Goal: Task Accomplishment & Management: Manage account settings

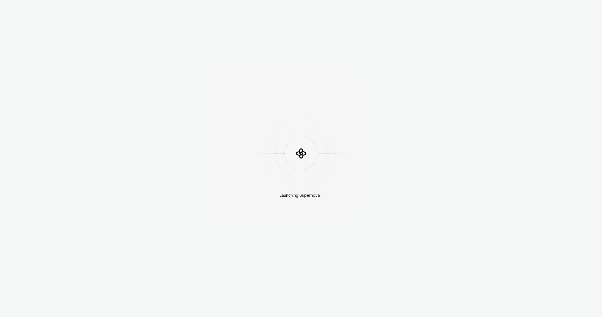
click at [449, 62] on div "Launching Supernova..." at bounding box center [301, 158] width 602 height 317
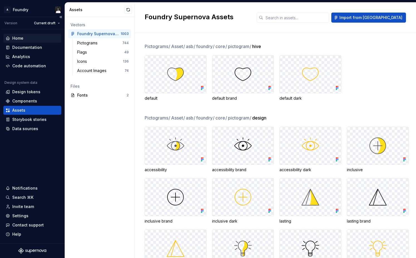
click at [22, 39] on div "Home" at bounding box center [17, 38] width 11 height 6
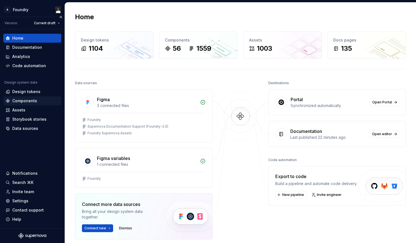
click at [24, 101] on div "Components" at bounding box center [24, 101] width 25 height 6
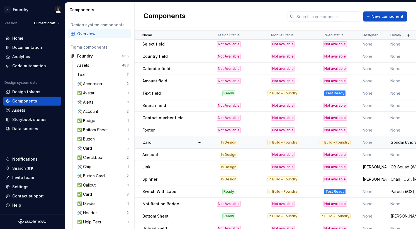
scroll to position [443, 0]
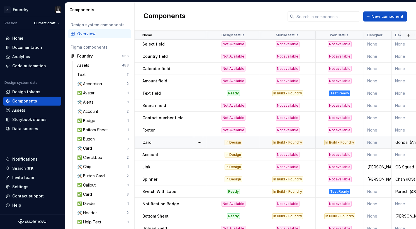
click at [233, 142] on div "In Design" at bounding box center [234, 142] width 18 height 6
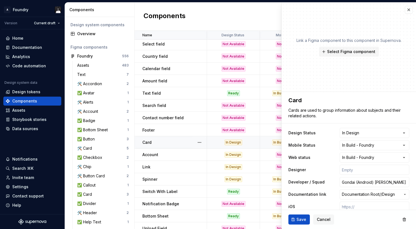
type textarea "*"
click at [383, 133] on html "A Foundry Version Current draft Home Documentation Analytics Code automation De…" at bounding box center [208, 114] width 416 height 229
select select "**********"
click at [300, 218] on span "Save" at bounding box center [302, 219] width 10 height 6
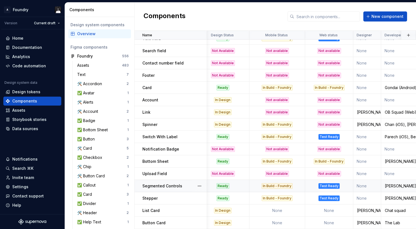
scroll to position [498, 0]
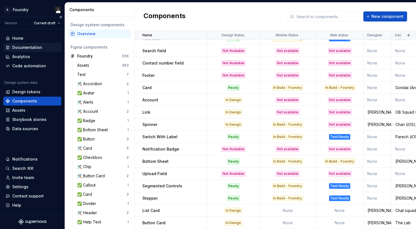
click at [29, 48] on div "Documentation" at bounding box center [27, 48] width 30 height 6
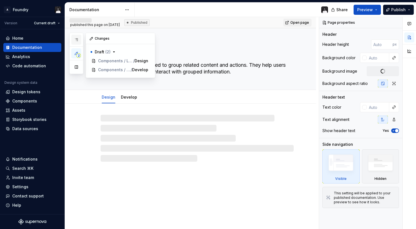
click at [75, 39] on icon "button" at bounding box center [76, 39] width 4 height 4
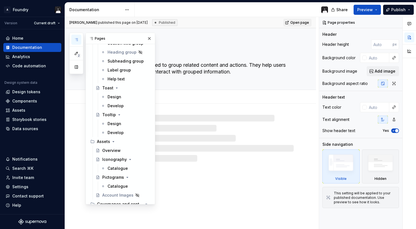
scroll to position [1602, 0]
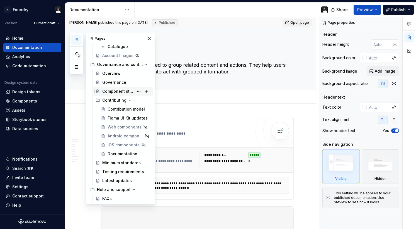
click at [120, 91] on div "Component status" at bounding box center [117, 91] width 31 height 6
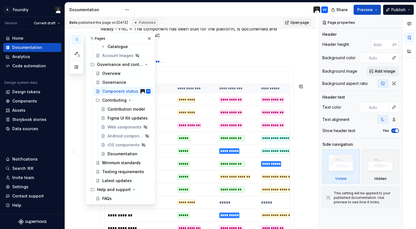
scroll to position [219, 0]
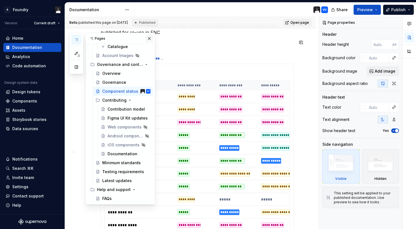
click at [147, 38] on button "button" at bounding box center [150, 39] width 8 height 8
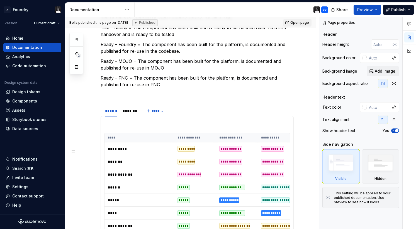
scroll to position [0, 0]
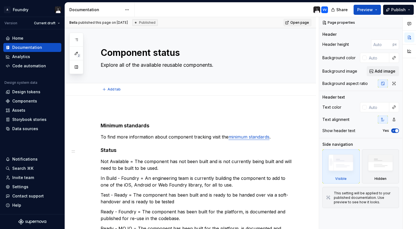
type textarea "*"
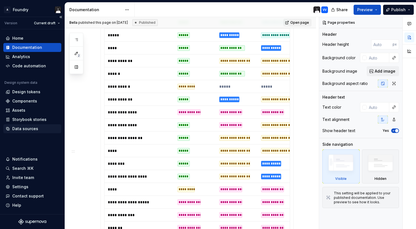
click at [22, 128] on div "Data sources" at bounding box center [25, 129] width 26 height 6
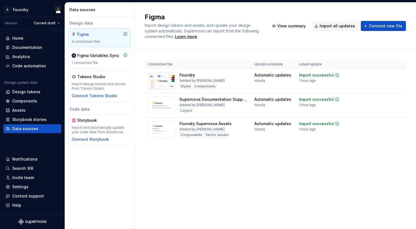
click at [370, 154] on div "Connected file Update schedule Latest update Foundry Added by [PERSON_NAME] Sty…" at bounding box center [275, 106] width 261 height 113
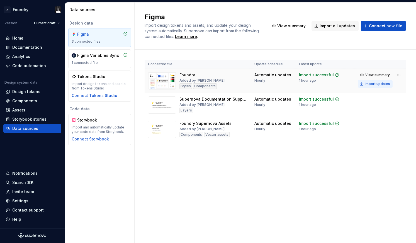
click at [382, 85] on div "Import updates" at bounding box center [377, 84] width 25 height 4
click at [42, 154] on div "Home Documentation Analytics Code automation Design system data Design tokens C…" at bounding box center [32, 128] width 65 height 199
click at [22, 200] on div "Settings" at bounding box center [20, 201] width 16 height 6
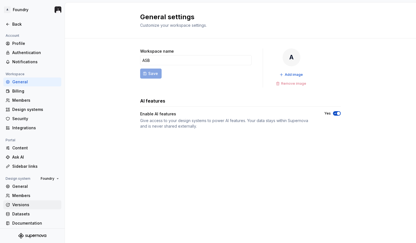
click at [29, 203] on div "Versions" at bounding box center [35, 205] width 47 height 6
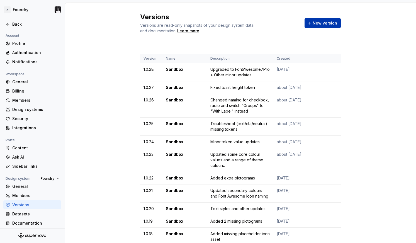
click at [332, 23] on span "New version" at bounding box center [325, 23] width 25 height 6
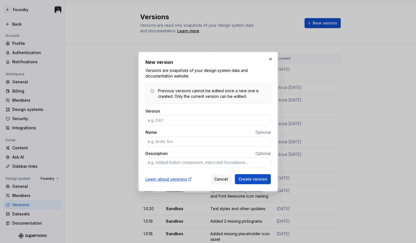
type input "1"
type textarea "*"
type input "1.0.29"
type textarea "*"
click at [195, 139] on input "Name" at bounding box center [208, 141] width 125 height 10
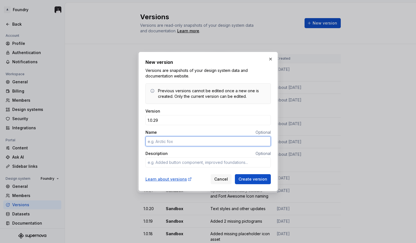
type input "S"
type textarea "*"
type input "Sandbox"
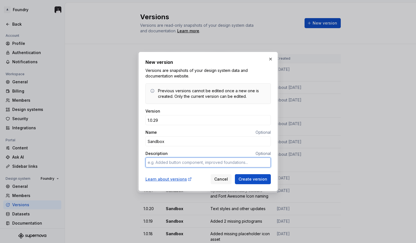
type textarea "*"
click at [190, 160] on textarea "Description" at bounding box center [208, 162] width 125 height 10
type textarea "R"
type textarea "*"
type textarea "Ra"
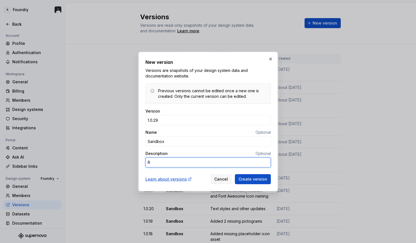
type textarea "*"
type textarea "Ran"
type textarea "*"
type textarea "Rang"
type textarea "*"
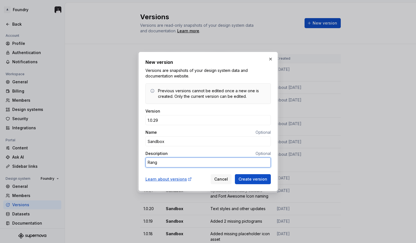
type textarea "Range"
type textarea "*"
type textarea "Range"
type textarea "*"
type textarea "Range o"
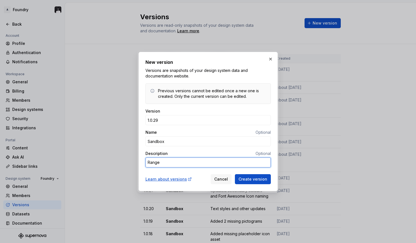
type textarea "*"
type textarea "Range of"
type textarea "*"
type textarea "Range of"
type textarea "*"
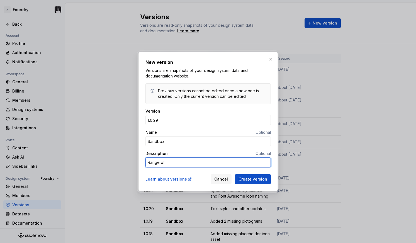
type textarea "Range of u"
type textarea "*"
type textarea "Range of up"
type textarea "*"
type textarea "Range of upd"
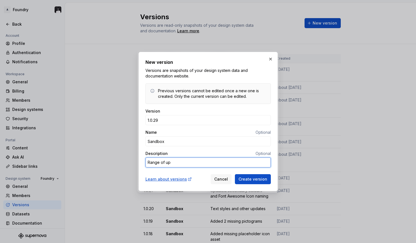
type textarea "*"
type textarea "Range of upda"
type textarea "*"
type textarea "Range of updat"
type textarea "*"
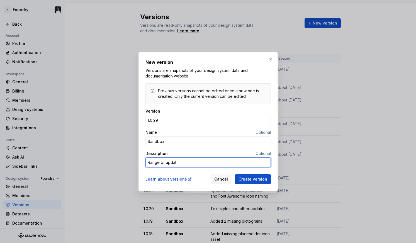
type textarea "Range of update"
type textarea "*"
type textarea "Range of updates"
type textarea "*"
type textarea "Range of updates"
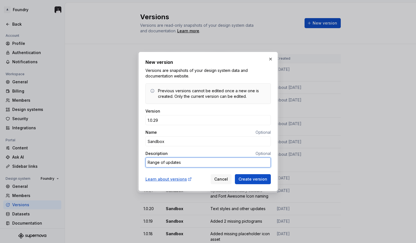
type textarea "*"
type textarea "Range of updates a"
type textarea "*"
type textarea "Range of updates al"
type textarea "*"
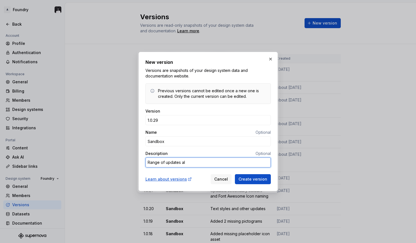
type textarea "Range of updates alo"
type textarea "*"
type textarea "Range of updates alon"
type textarea "*"
type textarea "Range of updates along"
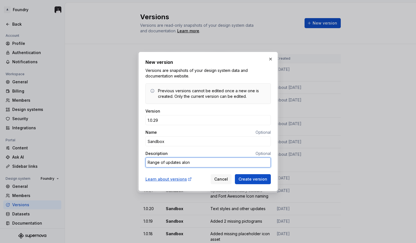
type textarea "*"
type textarea "Range of updates alongs"
type textarea "*"
type textarea "Range of updates alongsi"
type textarea "*"
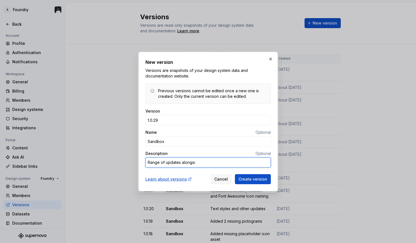
type textarea "Range of updates alongsid"
type textarea "*"
type textarea "Range of updates alongside"
type textarea "*"
type textarea "Range of updates alongside"
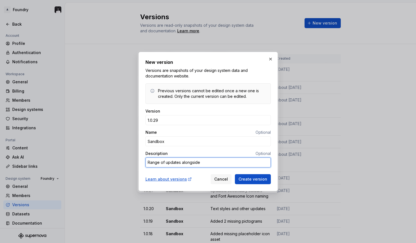
type textarea "*"
type textarea "Range of updates alongside a"
type textarea "*"
type textarea "Range of updates alongside a"
type textarea "*"
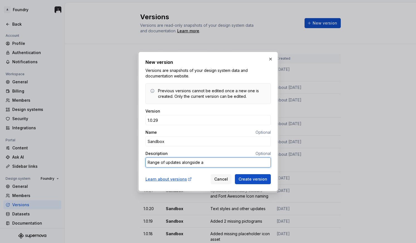
type textarea "Range of updates alongside a r"
type textarea "*"
type textarea "Range of updates alongside a ra"
type textarea "*"
type textarea "Range of updates alongside a ran"
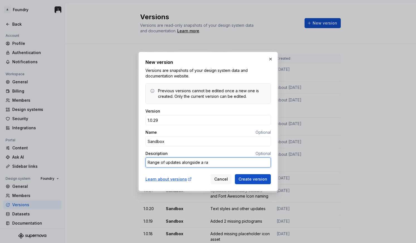
type textarea "*"
type textarea "Range of updates alongside a rang"
type textarea "*"
type textarea "Range of updates alongside a range"
type textarea "*"
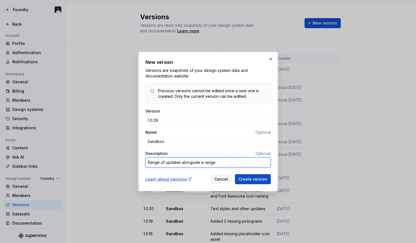
type textarea "Range of updates alongside a range"
type textarea "*"
type textarea "Range of updates alongside a range o"
type textarea "*"
type textarea "Range of updates alongside a range of"
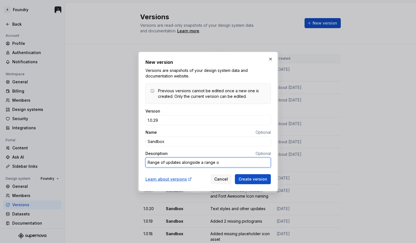
type textarea "*"
type textarea "Range of updates alongside a range of"
type textarea "*"
type textarea "Range of updates alongside a range of n"
type textarea "*"
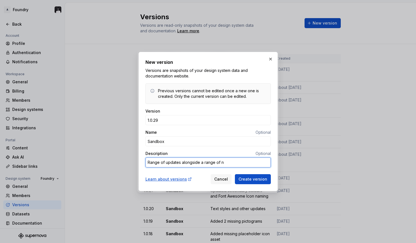
type textarea "Range of updates alongside a range of ne"
type textarea "*"
type textarea "Range of updates alongside a range of new"
type textarea "*"
type textarea "Range of updates alongside a range of new"
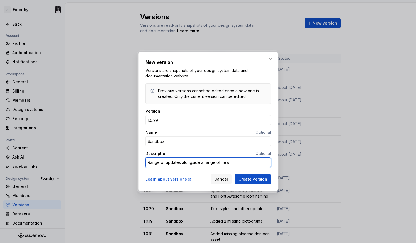
type textarea "*"
type textarea "Range of updates alongside a range of new c"
type textarea "*"
type textarea "Range of updates alongside a range of new co"
type textarea "*"
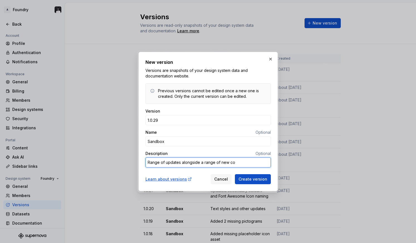
type textarea "Range of updates alongside a range of new com"
type textarea "*"
type textarea "Range of updates alongside a range of new comp"
type textarea "*"
type textarea "Range of updates alongside a range of new compl"
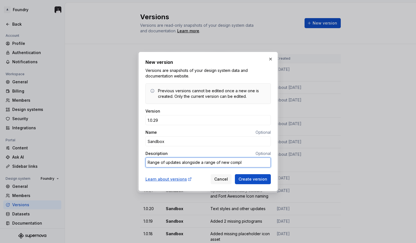
type textarea "*"
type textarea "Range of updates alongside a range of new comple"
type textarea "*"
type textarea "Range of updates alongside a range of new complet"
type textarea "*"
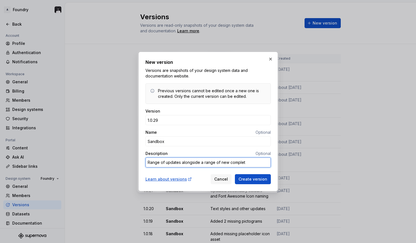
type textarea "Range of updates alongside a range of new complete"
type textarea "*"
type textarea "Range of updates alongside a range of new completed"
type textarea "*"
type textarea "Range of updates alongside a range of new completed"
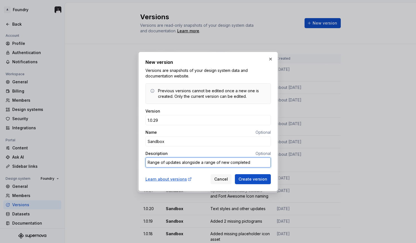
type textarea "*"
type textarea "Range of updates alongside a range of new completed c"
type textarea "*"
type textarea "Range of updates alongside a range of new completed co"
type textarea "*"
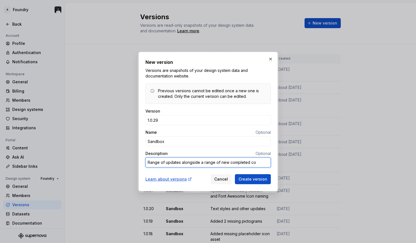
type textarea "Range of updates alongside a range of new completed com"
type textarea "*"
type textarea "Range of updates alongside a range of new completed comp"
type textarea "*"
type textarea "Range of updates alongside a range of new completed compo"
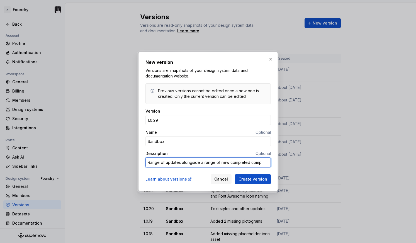
type textarea "*"
type textarea "Range of updates alongside a range of new completed compon"
type textarea "*"
type textarea "Range of updates alongside a range of new completed compone"
type textarea "*"
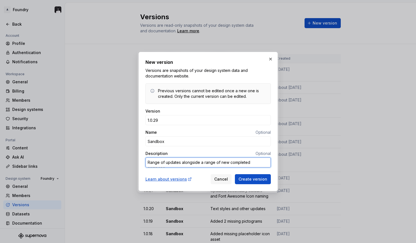
type textarea "Range of updates alongside a range of new completed componen"
type textarea "*"
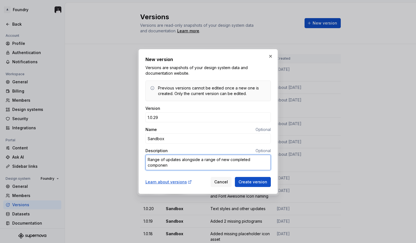
type textarea "Range of updates alongside a range of new completed component"
type textarea "*"
type textarea "Range of updates alongside a range of new completed components"
type textarea "*"
type textarea "Range of updates alongside a range of new completed components"
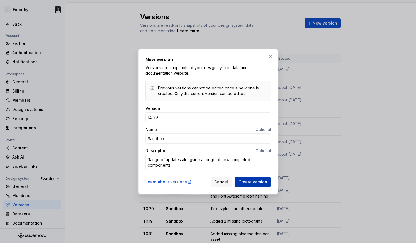
click at [256, 181] on span "Create version" at bounding box center [253, 182] width 29 height 6
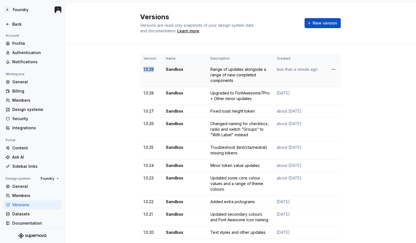
drag, startPoint x: 154, startPoint y: 70, endPoint x: 144, endPoint y: 70, distance: 10.3
click at [144, 70] on td "1.0.29" at bounding box center [151, 75] width 22 height 24
copy td "1.0.29"
click at [11, 23] on div "Back" at bounding box center [33, 24] width 54 height 6
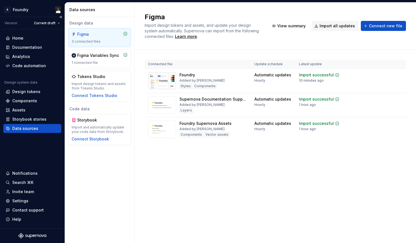
click at [50, 18] on div "Version Current draft" at bounding box center [33, 23] width 64 height 12
click at [49, 23] on html "A Foundry Version Current draft Home Documentation Analytics Code automation De…" at bounding box center [208, 121] width 416 height 243
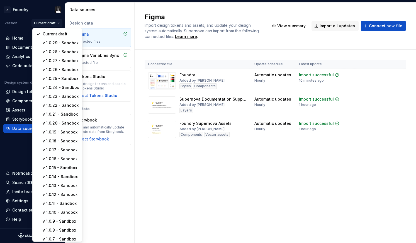
click at [49, 22] on html "A Foundry Version Current draft Home Documentation Analytics Code automation De…" at bounding box center [208, 121] width 416 height 243
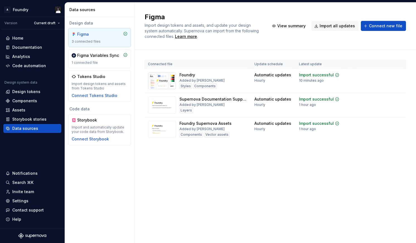
click at [201, 191] on div "Figma Import design tokens and assets, and update your design system automatica…" at bounding box center [276, 123] width 282 height 241
click at [28, 149] on div "Home Documentation Analytics Code automation Design system data Design tokens C…" at bounding box center [32, 128] width 65 height 199
click at [29, 47] on div "Documentation" at bounding box center [27, 48] width 30 height 6
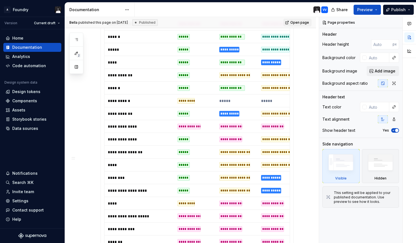
scroll to position [318, 0]
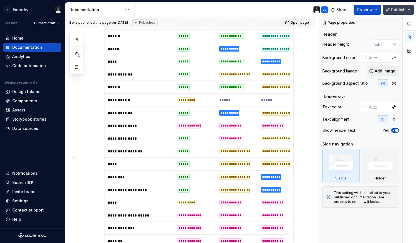
click at [399, 10] on span "Publish" at bounding box center [398, 10] width 14 height 6
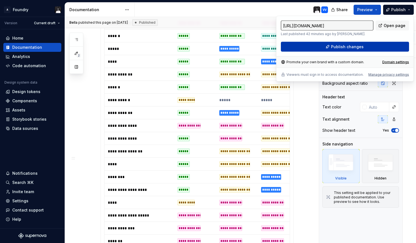
click at [344, 46] on span "Publish changes" at bounding box center [347, 47] width 33 height 6
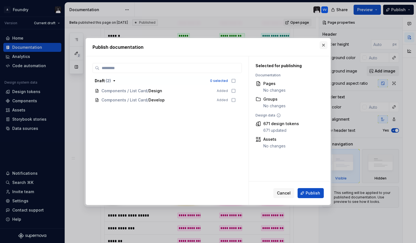
click at [325, 44] on button "button" at bounding box center [324, 45] width 8 height 8
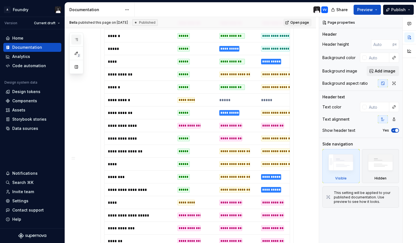
click at [72, 38] on button "button" at bounding box center [76, 40] width 10 height 10
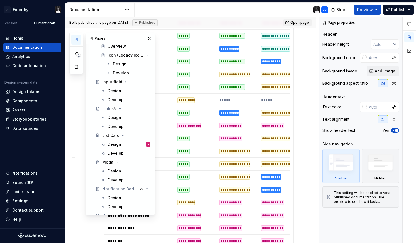
scroll to position [872, 0]
click at [138, 134] on button "Page tree" at bounding box center [139, 135] width 8 height 8
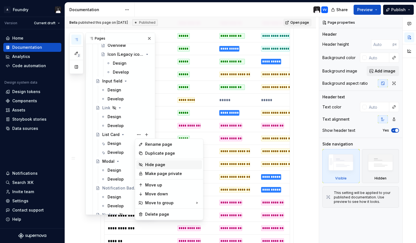
click at [151, 164] on div "Hide page" at bounding box center [172, 165] width 55 height 6
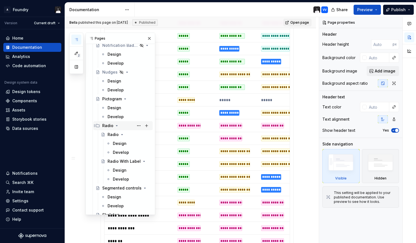
scroll to position [1015, 0]
click at [76, 53] on icon "button" at bounding box center [76, 53] width 3 height 3
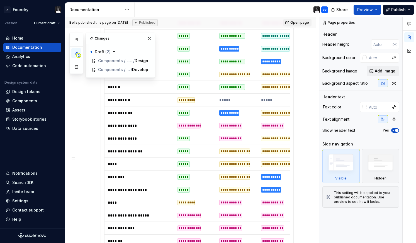
scroll to position [0, 0]
click at [76, 39] on icon "button" at bounding box center [76, 39] width 3 height 2
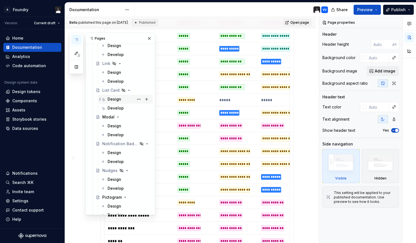
scroll to position [916, 0]
click at [391, 8] on button "Publish" at bounding box center [398, 10] width 31 height 10
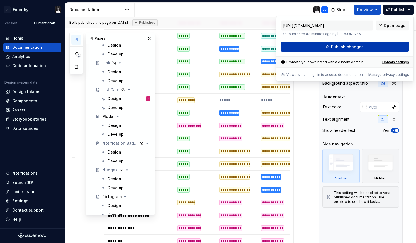
click at [355, 46] on span "Publish changes" at bounding box center [347, 47] width 33 height 6
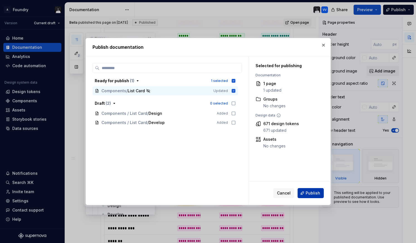
click at [319, 192] on span "Publish" at bounding box center [313, 193] width 14 height 6
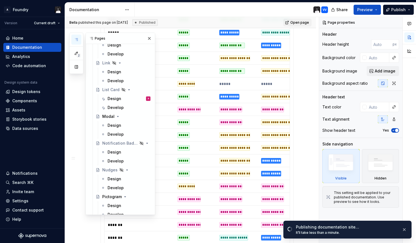
scroll to position [314, 0]
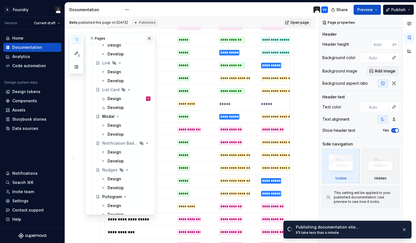
click at [149, 35] on button "button" at bounding box center [150, 39] width 8 height 8
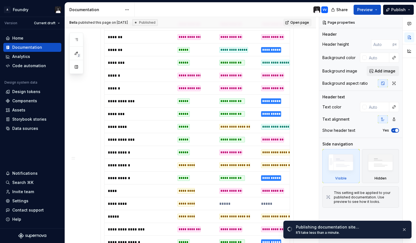
scroll to position [523, 0]
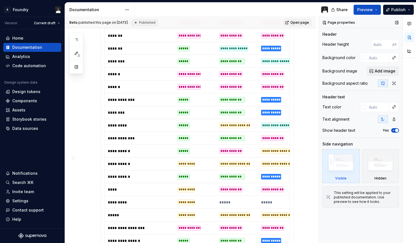
type textarea "*"
